Goal: Task Accomplishment & Management: Manage account settings

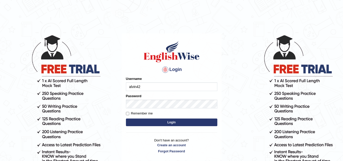
type input "alvin42"
click at [143, 108] on form "Please fix the following errors: Username alvin42 Password Remember me Login" at bounding box center [171, 101] width 91 height 51
click at [128, 113] on input "Remember me" at bounding box center [127, 113] width 3 height 3
checkbox input "true"
click at [136, 120] on button "Login" at bounding box center [171, 122] width 91 height 8
